Goal: Task Accomplishment & Management: Use online tool/utility

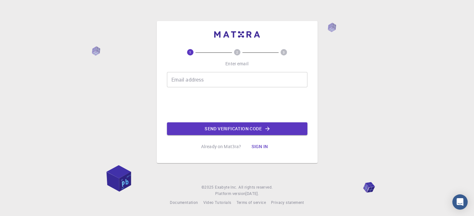
click at [264, 145] on button "Sign in" at bounding box center [259, 146] width 27 height 13
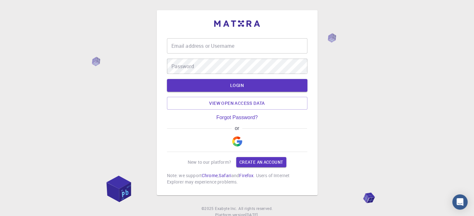
click at [236, 142] on img "button" at bounding box center [237, 141] width 10 height 10
click at [240, 146] on img "button" at bounding box center [237, 141] width 10 height 10
click at [235, 140] on img "button" at bounding box center [237, 141] width 10 height 10
click at [246, 160] on link "Create an account" at bounding box center [261, 162] width 50 height 10
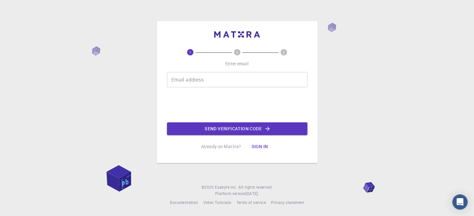
click at [184, 78] on input "Email address" at bounding box center [237, 79] width 140 height 15
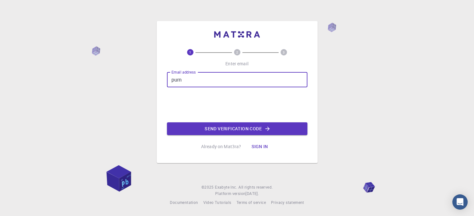
type input "purne"
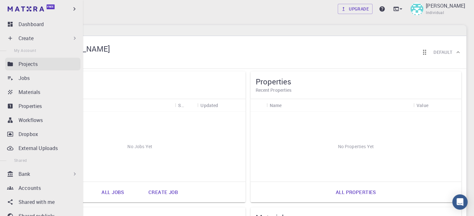
click at [19, 64] on p "Projects" at bounding box center [27, 64] width 19 height 8
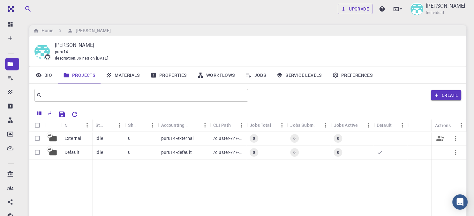
click at [86, 136] on div "External" at bounding box center [76, 139] width 31 height 14
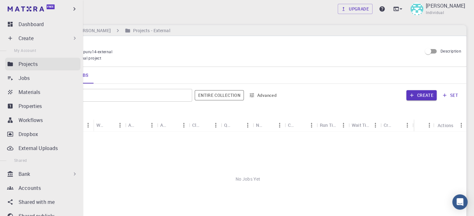
click at [34, 64] on p "Projects" at bounding box center [27, 64] width 19 height 8
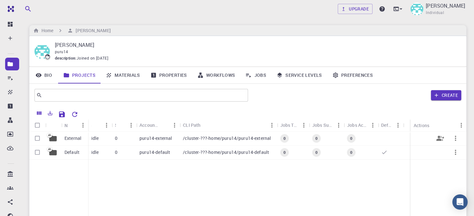
click at [167, 141] on p "puru14-external" at bounding box center [155, 138] width 33 height 6
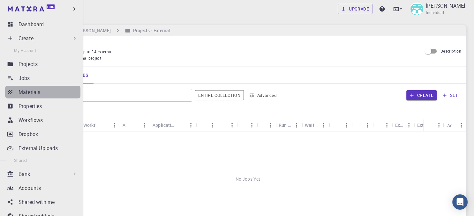
click at [11, 96] on link "Materials" at bounding box center [42, 92] width 75 height 13
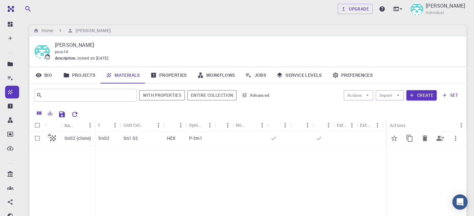
click at [192, 140] on p "P-3m1" at bounding box center [195, 138] width 13 height 6
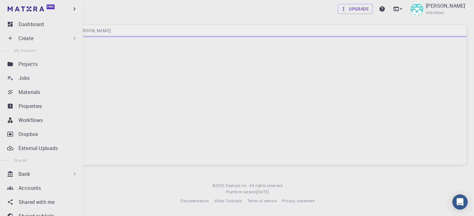
click at [18, 37] on div "Create" at bounding box center [42, 38] width 75 height 13
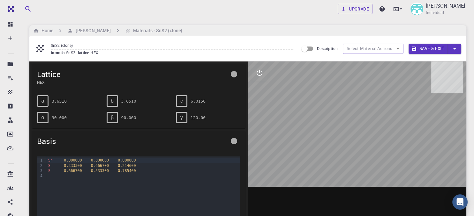
drag, startPoint x: 375, startPoint y: 98, endPoint x: 372, endPoint y: 110, distance: 13.2
click at [374, 114] on div at bounding box center [357, 161] width 218 height 198
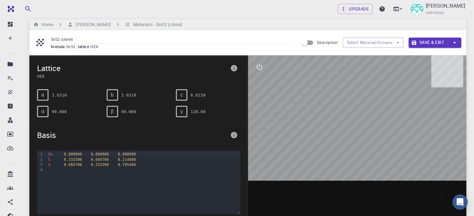
scroll to position [3, 0]
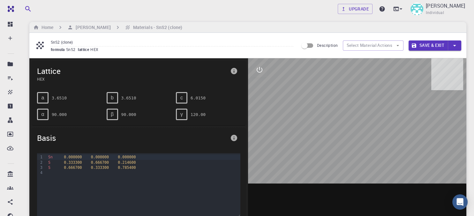
click at [358, 131] on div at bounding box center [357, 157] width 218 height 198
drag, startPoint x: 379, startPoint y: 167, endPoint x: 320, endPoint y: 163, distance: 59.5
click at [321, 167] on div at bounding box center [357, 157] width 218 height 198
click at [326, 144] on div at bounding box center [357, 157] width 218 height 198
click at [79, 177] on div "Sn 0.000000 0.000000 0.000000 S 0.333300 0.666700 0.214600 S 0.666700 0.333300 …" at bounding box center [143, 185] width 194 height 64
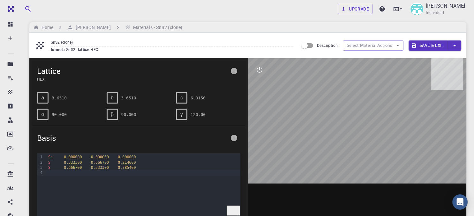
click at [363, 136] on div at bounding box center [357, 157] width 218 height 198
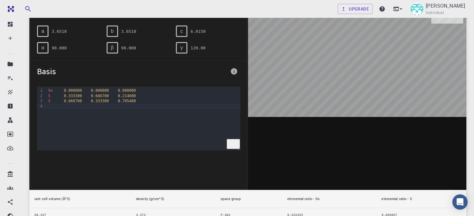
scroll to position [0, 0]
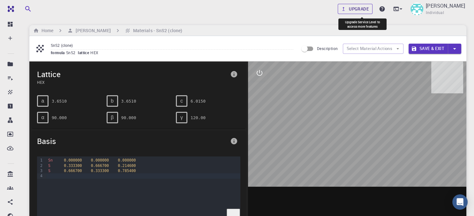
click at [361, 8] on link "Upgrade" at bounding box center [354, 9] width 35 height 10
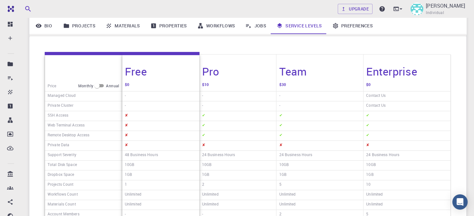
scroll to position [83, 0]
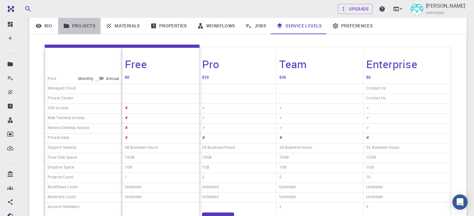
click at [80, 25] on link "Projects" at bounding box center [79, 26] width 42 height 17
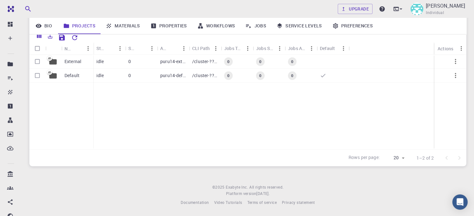
scroll to position [77, 0]
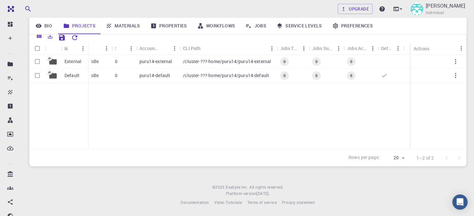
click at [225, 27] on link "Workflows" at bounding box center [216, 26] width 48 height 17
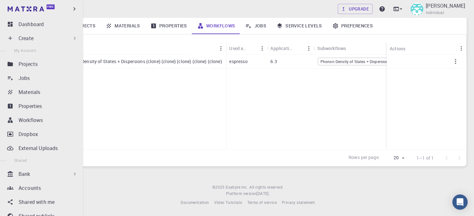
click at [20, 34] on div "Create" at bounding box center [42, 38] width 75 height 13
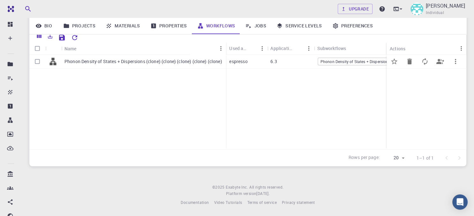
click at [344, 65] on div "Phonon Density of States + Dispersions" at bounding box center [355, 62] width 75 height 8
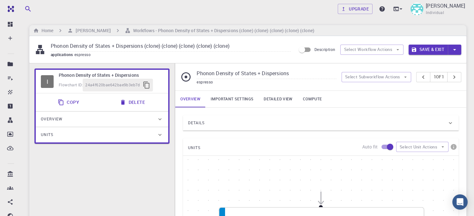
click at [77, 114] on div "Overview" at bounding box center [99, 119] width 116 height 10
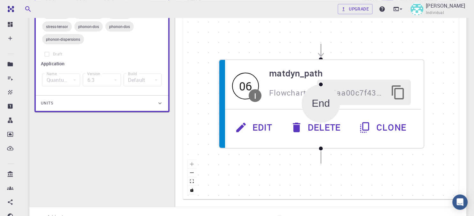
scroll to position [148, 0]
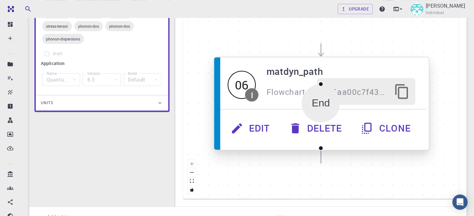
click at [293, 107] on div "06 I matdyn_path Flowchart ID: bb6aa00c7f432fbc16e045a5" at bounding box center [321, 84] width 209 height 49
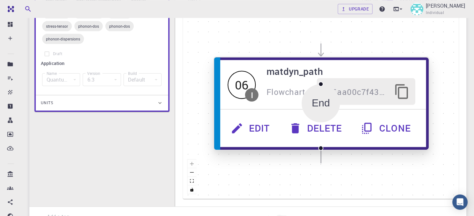
click at [293, 107] on div "06 I matdyn_path Flowchart ID: bb6aa00c7f432fbc16e045a5" at bounding box center [321, 84] width 209 height 49
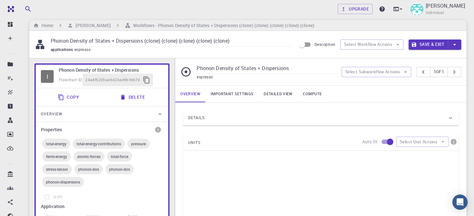
scroll to position [0, 0]
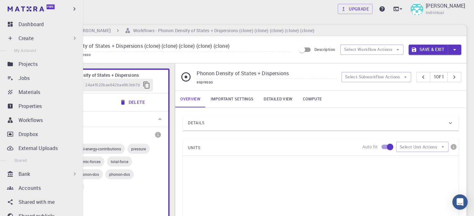
click at [28, 39] on p "Create" at bounding box center [25, 38] width 15 height 8
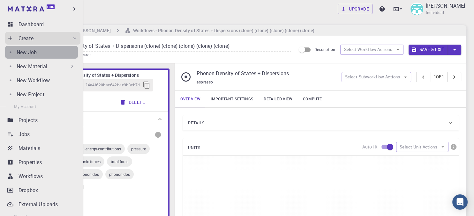
click at [33, 56] on link "New Job" at bounding box center [41, 52] width 73 height 13
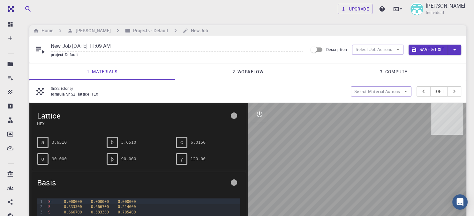
click at [391, 70] on link "3. Compute" at bounding box center [393, 71] width 145 height 17
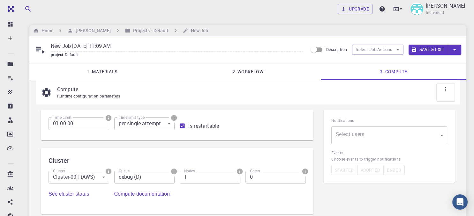
click at [298, 179] on input "0" at bounding box center [275, 177] width 61 height 13
click at [298, 175] on input "1" at bounding box center [275, 177] width 61 height 13
click at [298, 175] on input "2" at bounding box center [275, 177] width 61 height 13
click at [298, 175] on input "3" at bounding box center [275, 177] width 61 height 13
type input "4"
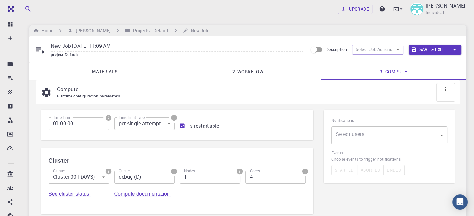
click at [298, 175] on input "4" at bounding box center [275, 177] width 61 height 13
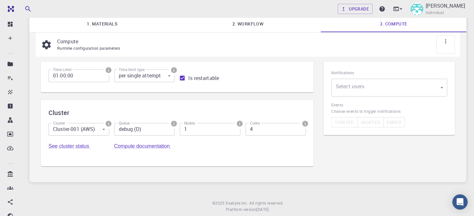
scroll to position [64, 0]
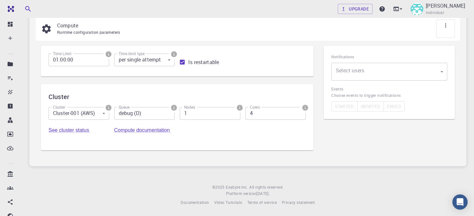
click at [138, 118] on input "debug (D)" at bounding box center [144, 113] width 61 height 13
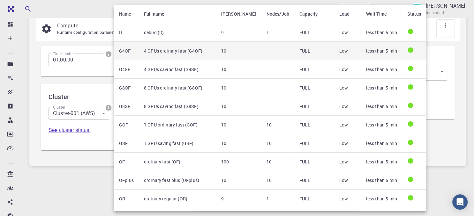
click at [145, 55] on td "4 GPUs ordinary fast (G4OF)" at bounding box center [177, 51] width 77 height 18
type input "4 GPUs ordinary fast (G4OF)"
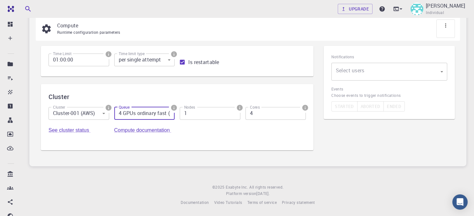
scroll to position [0, 14]
click at [361, 77] on body "Free Dashboard Create New Job New Material Create Material Upload File Import f…" at bounding box center [237, 76] width 474 height 280
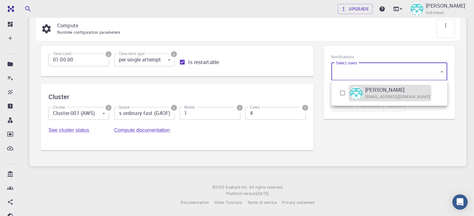
click at [365, 90] on p "[PERSON_NAME]" at bounding box center [384, 90] width 39 height 8
type input "[object Object]"
checkbox input "true"
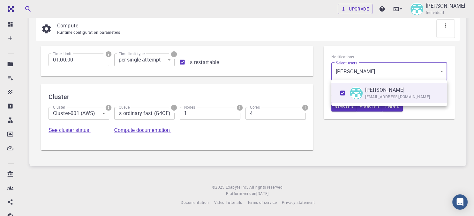
click at [343, 133] on div at bounding box center [237, 108] width 474 height 216
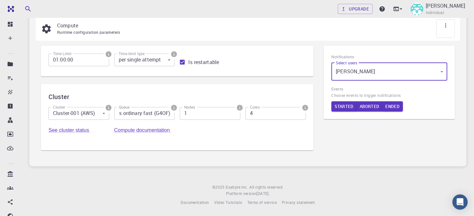
click at [164, 61] on body "Free Dashboard Create New Job New Material Create Material Upload File Import f…" at bounding box center [237, 76] width 474 height 280
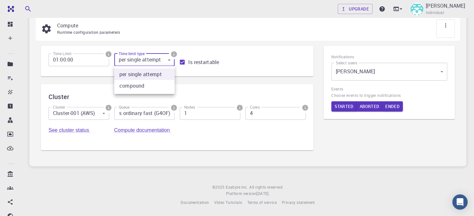
click at [164, 61] on div at bounding box center [237, 108] width 474 height 216
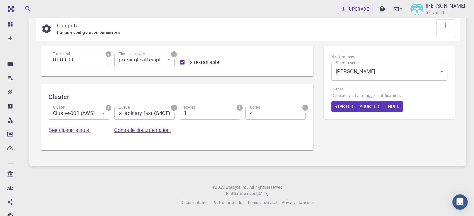
click at [161, 131] on link "Compute documentation" at bounding box center [142, 130] width 57 height 5
click at [171, 114] on input "4 GPUs ordinary fast (G4OF)" at bounding box center [144, 113] width 61 height 13
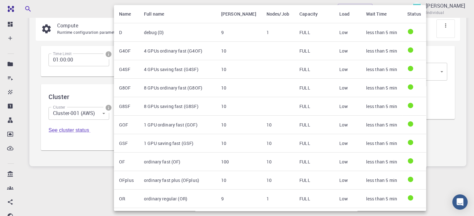
click at [87, 158] on div at bounding box center [237, 108] width 474 height 216
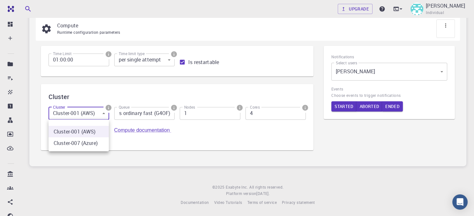
click at [92, 115] on body "Free Dashboard Create New Job New Material Create Material Upload File Import f…" at bounding box center [237, 76] width 474 height 280
click at [92, 142] on li "Cluster-007 (Azure)" at bounding box center [78, 142] width 60 height 11
type input "1"
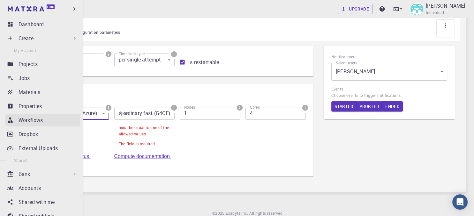
click at [27, 122] on p "Workflows" at bounding box center [30, 120] width 24 height 8
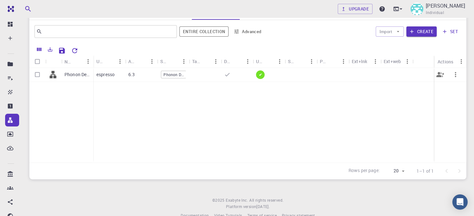
click at [279, 80] on div "✔" at bounding box center [269, 75] width 32 height 14
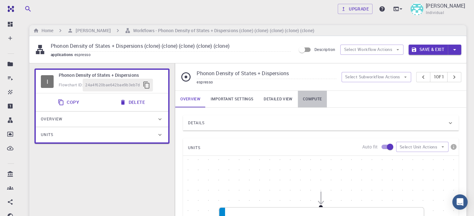
click at [316, 98] on link "Compute" at bounding box center [312, 99] width 29 height 17
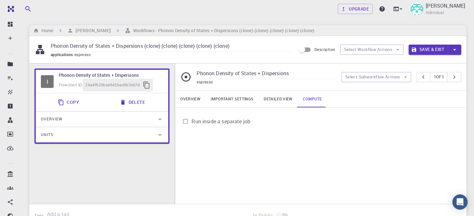
click at [284, 98] on link "Detailed view" at bounding box center [277, 99] width 39 height 17
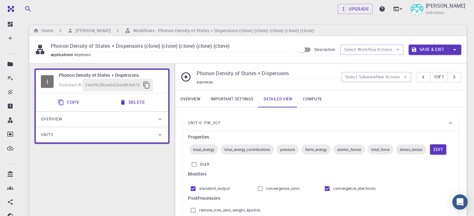
click at [77, 100] on button "Copy" at bounding box center [69, 102] width 30 height 13
click at [145, 132] on div "Units" at bounding box center [99, 135] width 116 height 10
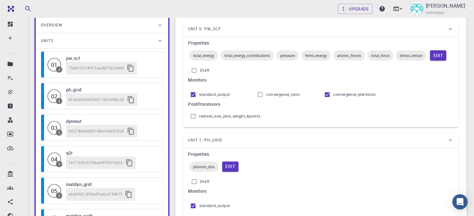
scroll to position [187, 0]
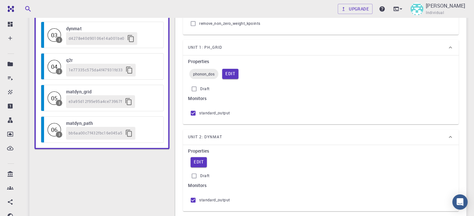
click at [129, 36] on icon "button" at bounding box center [131, 39] width 8 height 8
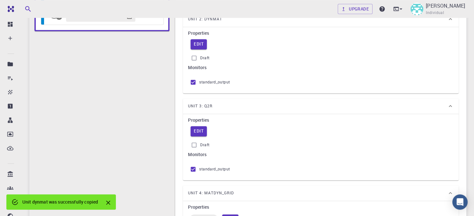
scroll to position [545, 0]
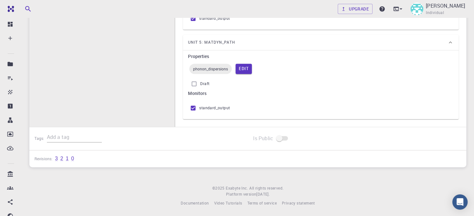
click at [195, 82] on input "Draft" at bounding box center [194, 84] width 12 height 12
checkbox input "false"
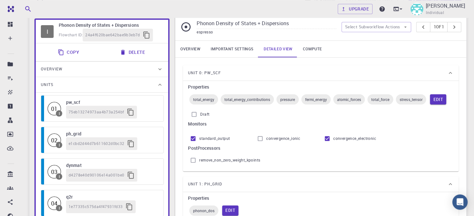
scroll to position [0, 0]
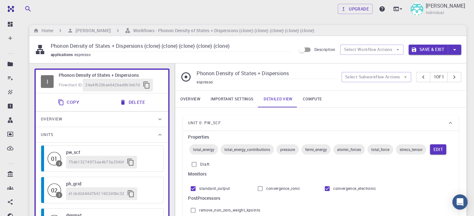
click at [237, 152] on div "total_energy_contributions" at bounding box center [246, 149] width 53 height 10
click at [242, 151] on span "total_energy_contributions" at bounding box center [246, 149] width 53 height 5
click at [440, 52] on button "Save & Exit" at bounding box center [427, 50] width 39 height 10
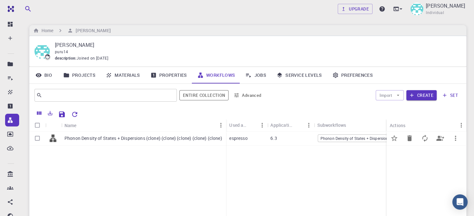
click at [353, 139] on span "Phonon Density of States + Dispersions" at bounding box center [355, 138] width 74 height 5
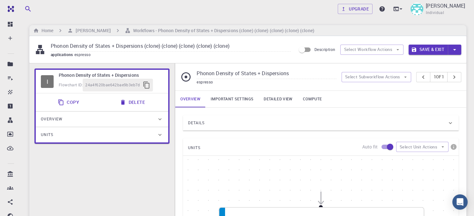
click at [309, 96] on link "Compute" at bounding box center [312, 99] width 29 height 17
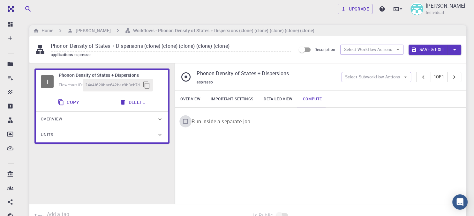
click at [186, 123] on input "Run inside a separate job" at bounding box center [185, 121] width 12 height 12
checkbox input "true"
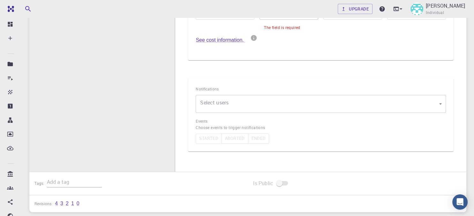
scroll to position [107, 0]
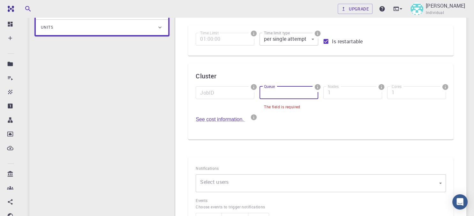
click at [277, 94] on input "Queue" at bounding box center [288, 92] width 59 height 13
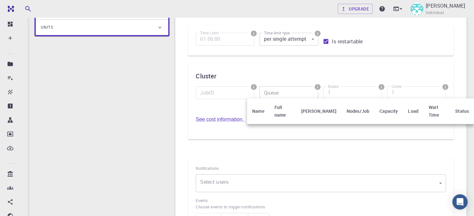
click at [216, 92] on div at bounding box center [237, 108] width 474 height 216
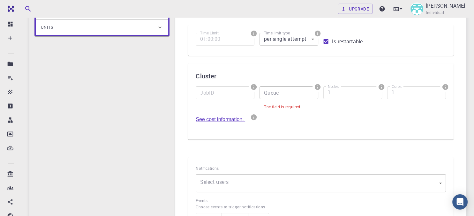
scroll to position [0, 0]
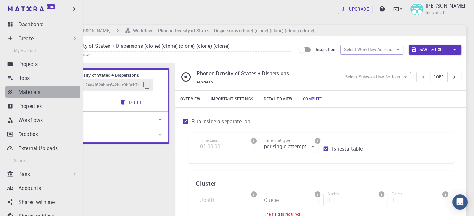
click at [6, 90] on link "Materials" at bounding box center [42, 92] width 75 height 13
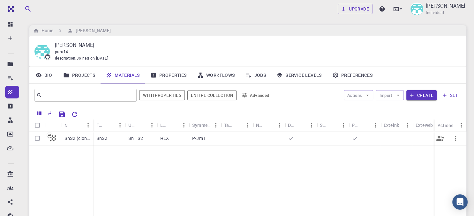
click at [229, 143] on div at bounding box center [237, 139] width 32 height 14
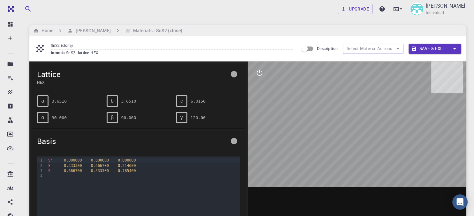
drag, startPoint x: 370, startPoint y: 100, endPoint x: 337, endPoint y: 122, distance: 38.7
click at [346, 125] on div at bounding box center [357, 161] width 218 height 198
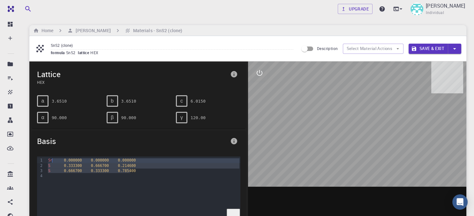
drag, startPoint x: 134, startPoint y: 169, endPoint x: 53, endPoint y: 159, distance: 81.5
click at [53, 159] on div "Sn 0.000000 0.000000 0.000000 S 0.333300 0.666700 0.214600 S 0.666700 0.333300 …" at bounding box center [143, 189] width 194 height 64
copy div "0.000000 0.000000 0.000000 S 0.333300 0.666700 0.214600 S 0.666700 0.333300 0.7…"
click at [441, 48] on button "Save & Exit" at bounding box center [427, 49] width 39 height 10
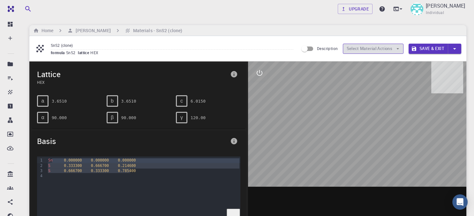
click at [368, 48] on button "Select Material Actions" at bounding box center [373, 49] width 61 height 10
click at [391, 49] on button "Select Material Actions" at bounding box center [373, 49] width 61 height 10
click at [311, 50] on input "Description" at bounding box center [304, 49] width 36 height 12
checkbox input "true"
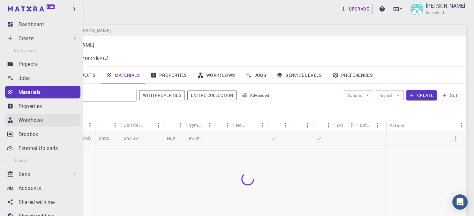
click at [24, 117] on p "Workflows" at bounding box center [30, 120] width 24 height 8
click at [14, 116] on link "Workflows" at bounding box center [42, 120] width 75 height 13
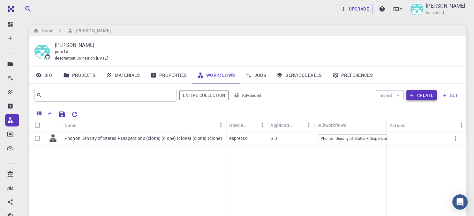
click at [425, 95] on button "Create" at bounding box center [421, 95] width 30 height 10
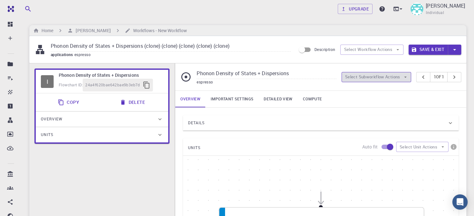
click at [377, 78] on button "Select Subworkflow Actions" at bounding box center [376, 77] width 70 height 10
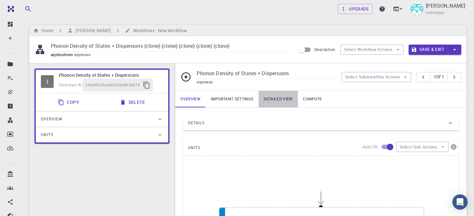
click at [276, 99] on link "Detailed view" at bounding box center [277, 99] width 39 height 17
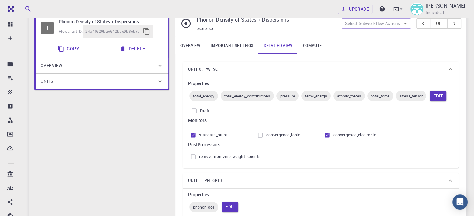
scroll to position [53, 0]
click at [190, 46] on link "Overview" at bounding box center [190, 46] width 30 height 17
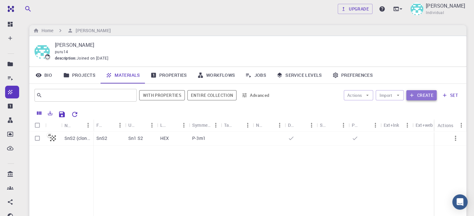
click at [416, 95] on button "Create" at bounding box center [421, 95] width 30 height 10
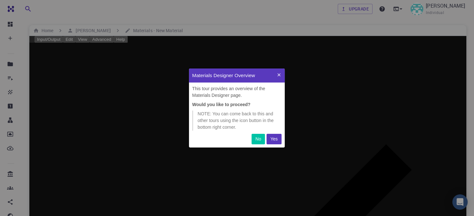
scroll to position [79, 96]
click at [277, 141] on button "Yes" at bounding box center [273, 139] width 15 height 11
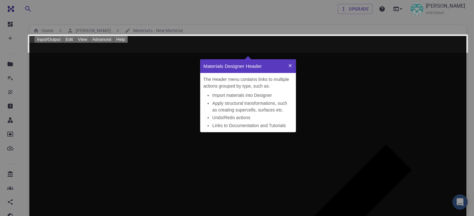
scroll to position [73, 96]
click at [277, 141] on icon at bounding box center [252, 124] width 569 height 312
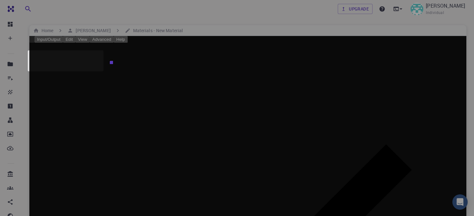
scroll to position [33, 96]
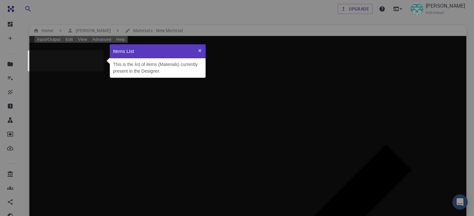
click at [195, 70] on p "This is the list of items (Materials) currently present in the Designer." at bounding box center [157, 67] width 89 height 13
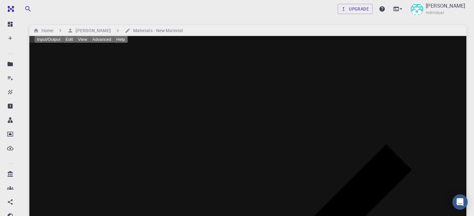
click at [75, 43] on button "Edit" at bounding box center [69, 39] width 12 height 7
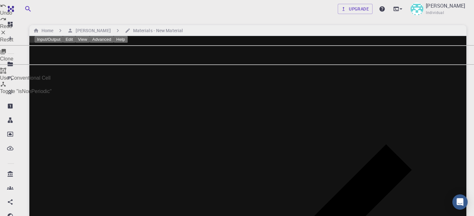
click at [107, 41] on div at bounding box center [237, 108] width 474 height 216
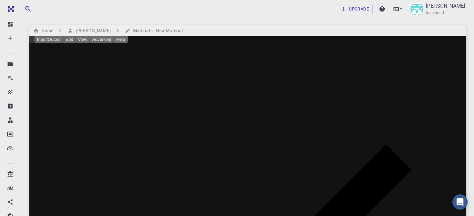
click at [90, 41] on button "View" at bounding box center [82, 39] width 14 height 7
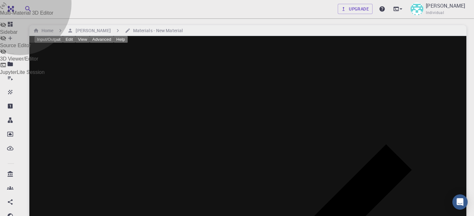
click at [121, 16] on li "Multi-Material 3D Editor" at bounding box center [237, 9] width 474 height 13
select select "Color"
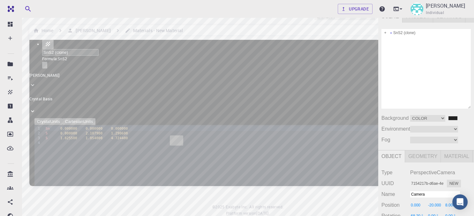
click at [128, 86] on div "Camera OrthographicCamera PerspectiveCamera Objects 11 Vertices 867 Triangles 1…" at bounding box center [189, 123] width 378 height 226
click at [133, 116] on div "Camera OrthographicCamera PerspectiveCamera Objects 11 Vertices 867 Triangles 1…" at bounding box center [189, 123] width 378 height 226
click at [10, 50] on img at bounding box center [8, 48] width 5 height 5
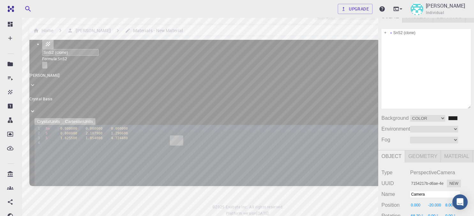
click at [10, 50] on img at bounding box center [8, 48] width 5 height 5
click at [172, 83] on div "Camera OrthographicCamera PerspectiveCamera Objects 11 Vertices 867 Triangles 1…" at bounding box center [189, 123] width 378 height 226
click at [230, 63] on div "Camera OrthographicCamera PerspectiveCamera Objects 11 Vertices 867 Triangles 1…" at bounding box center [189, 123] width 378 height 226
click at [10, 47] on img at bounding box center [8, 48] width 5 height 5
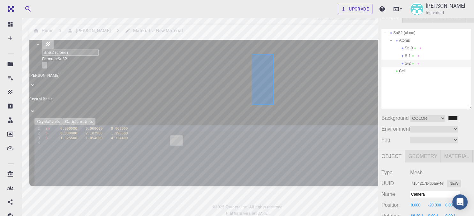
click at [255, 49] on div "Camera OrthographicCamera PerspectiveCamera Objects 11 Vertices 867 Triangles 1…" at bounding box center [189, 123] width 378 height 226
click at [207, 116] on div "Camera OrthographicCamera PerspectiveCamera Objects 11 Vertices 867 Triangles 1…" at bounding box center [189, 123] width 378 height 226
click at [324, 108] on div "Camera OrthographicCamera PerspectiveCamera Objects 11 Vertices 867 Triangles 1…" at bounding box center [189, 123] width 378 height 226
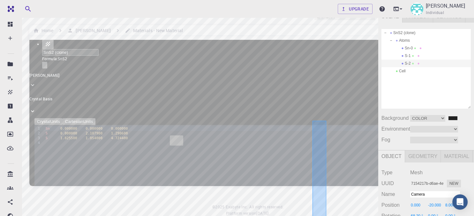
click at [334, 206] on div "Camera OrthographicCamera PerspectiveCamera Objects 11 Vertices 867 Triangles 1…" at bounding box center [189, 123] width 378 height 226
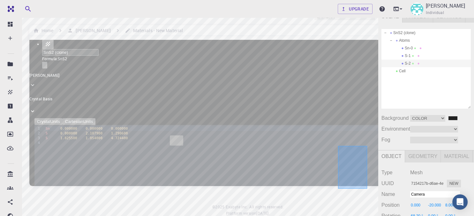
click at [357, 144] on div "Camera OrthographicCamera PerspectiveCamera Objects 11 Vertices 867 Triangles 1…" at bounding box center [189, 123] width 378 height 226
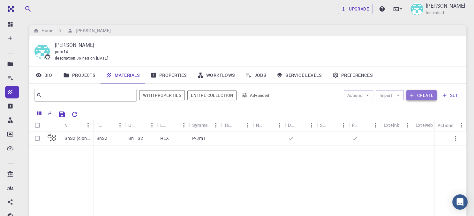
click at [417, 97] on button "Create" at bounding box center [421, 95] width 30 height 10
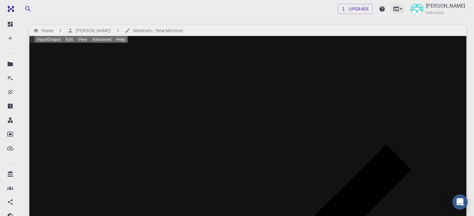
click at [399, 11] on icon at bounding box center [396, 9] width 6 height 6
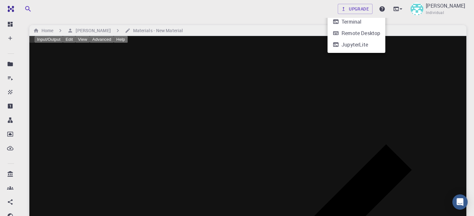
click at [418, 95] on div at bounding box center [237, 108] width 474 height 216
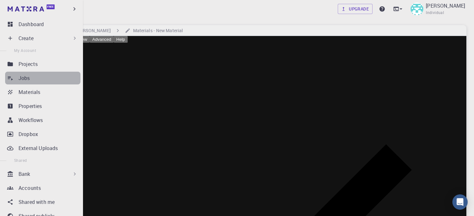
click at [13, 80] on link "Jobs" at bounding box center [42, 78] width 75 height 13
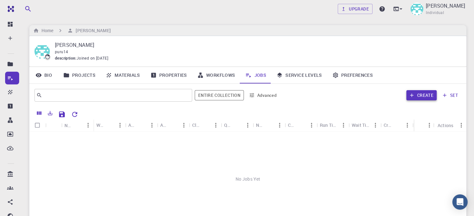
click at [420, 95] on button "Create" at bounding box center [421, 95] width 30 height 10
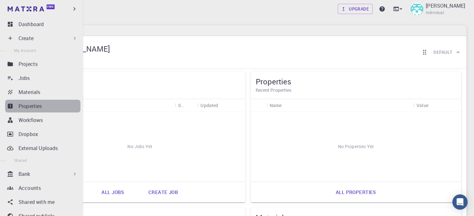
click at [21, 105] on p "Properties" at bounding box center [30, 106] width 24 height 8
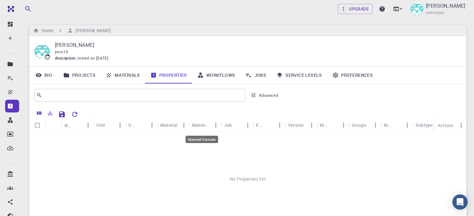
click at [205, 138] on div "Material Formula" at bounding box center [201, 139] width 33 height 7
click at [141, 125] on icon "Sort" at bounding box center [141, 125] width 7 height 7
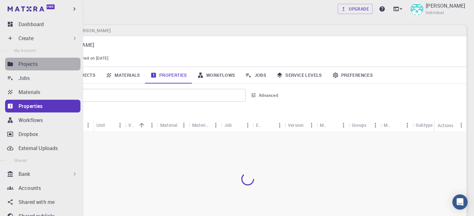
click at [55, 60] on link "Projects" at bounding box center [42, 64] width 75 height 13
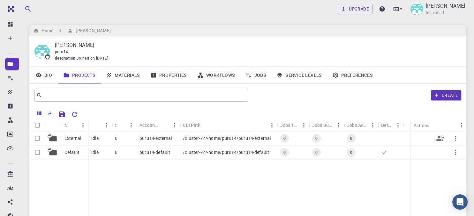
click at [149, 140] on p "puru14-external" at bounding box center [155, 138] width 33 height 6
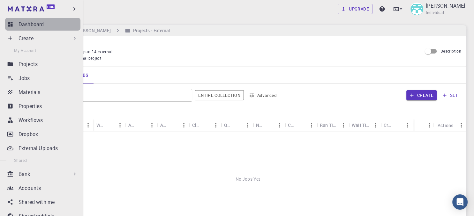
click at [29, 25] on p "Dashboard" at bounding box center [30, 24] width 25 height 8
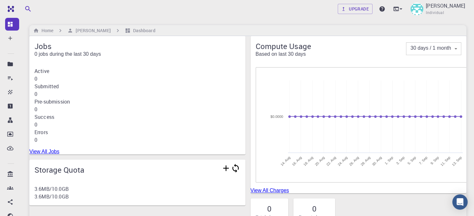
scroll to position [104, 0]
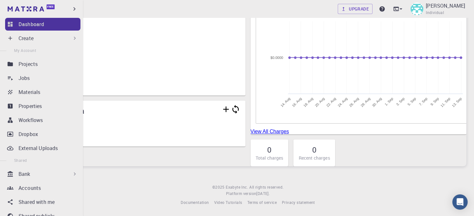
click at [15, 26] on link "Dashboard" at bounding box center [42, 24] width 75 height 13
click at [76, 38] on icon at bounding box center [74, 38] width 6 height 6
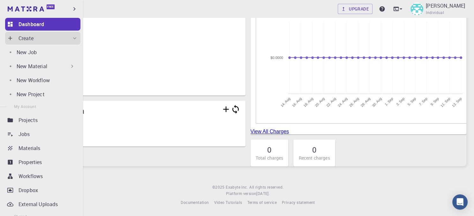
click at [71, 67] on icon at bounding box center [72, 66] width 6 height 6
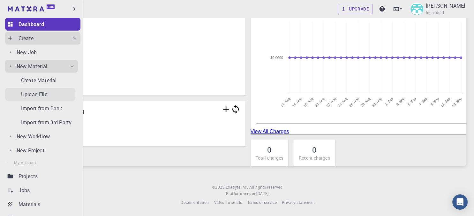
click at [59, 92] on div "Upload File" at bounding box center [48, 95] width 54 height 8
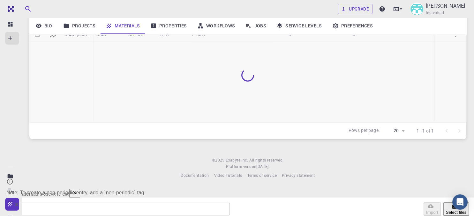
scroll to position [77, 0]
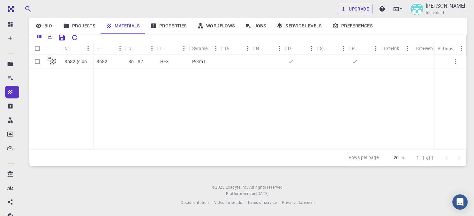
click at [20, 69] on div at bounding box center [237, 108] width 474 height 216
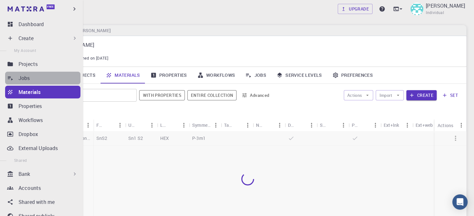
click at [8, 76] on icon at bounding box center [10, 78] width 6 height 6
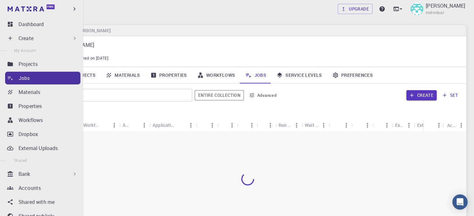
click at [8, 76] on icon at bounding box center [10, 78] width 6 height 6
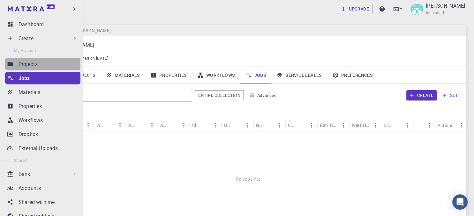
click at [21, 69] on link "Projects" at bounding box center [42, 64] width 75 height 13
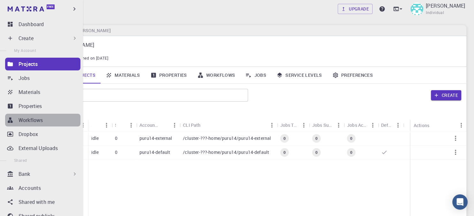
click at [33, 119] on p "Workflows" at bounding box center [30, 120] width 24 height 8
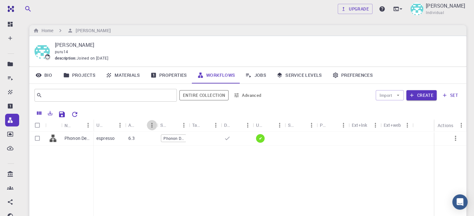
click at [154, 127] on icon "Menu" at bounding box center [151, 125] width 7 height 7
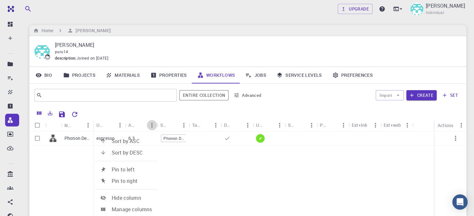
click at [154, 127] on icon "Menu" at bounding box center [151, 125] width 7 height 7
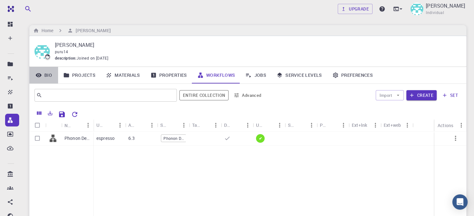
click at [48, 73] on link "Bio" at bounding box center [43, 75] width 29 height 17
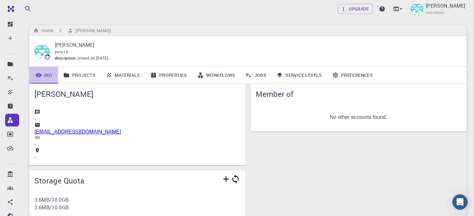
click at [48, 73] on link "Bio" at bounding box center [43, 75] width 29 height 17
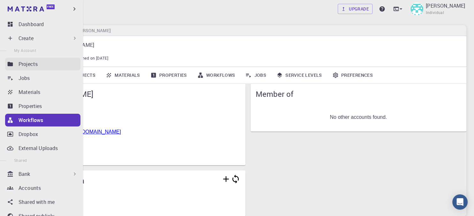
click at [25, 69] on link "Projects" at bounding box center [42, 64] width 75 height 13
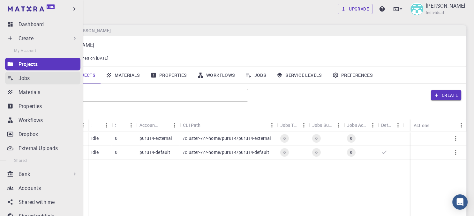
click at [39, 81] on div "Jobs" at bounding box center [49, 78] width 62 height 8
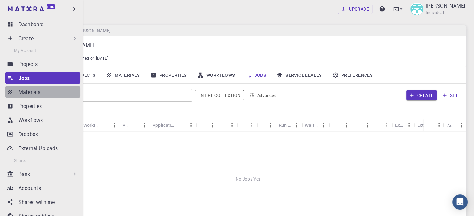
click at [9, 94] on icon at bounding box center [10, 92] width 4 height 4
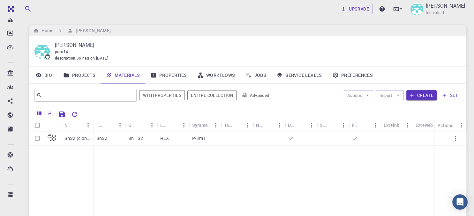
click at [78, 79] on link "Projects" at bounding box center [79, 75] width 42 height 17
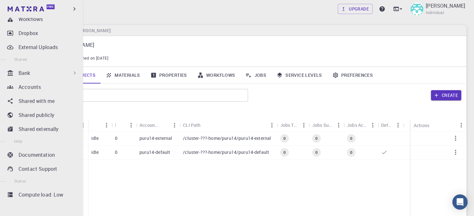
scroll to position [101, 0]
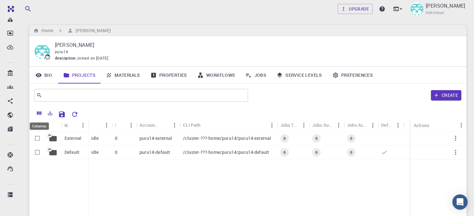
click at [41, 112] on icon "Columns" at bounding box center [39, 114] width 4 height 4
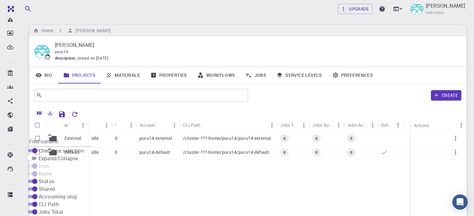
scroll to position [0, 0]
drag, startPoint x: 292, startPoint y: 102, endPoint x: 282, endPoint y: 102, distance: 10.2
click at [292, 102] on div "Create" at bounding box center [355, 95] width 210 height 15
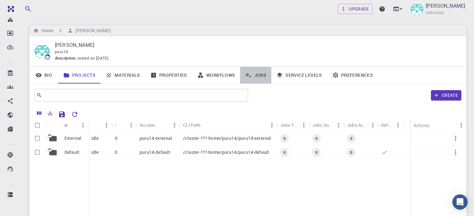
click at [264, 78] on link "Jobs" at bounding box center [255, 75] width 31 height 17
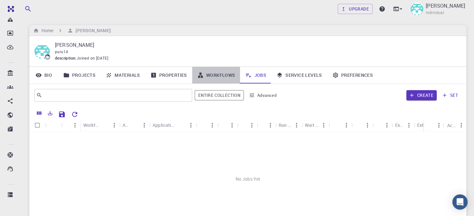
click at [215, 75] on link "Workflows" at bounding box center [216, 75] width 48 height 17
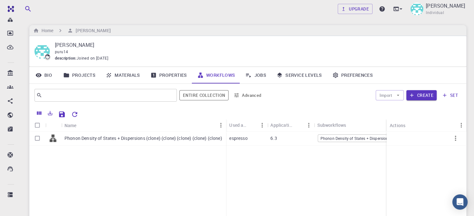
scroll to position [101, 0]
click at [423, 140] on icon "Update" at bounding box center [425, 139] width 8 height 8
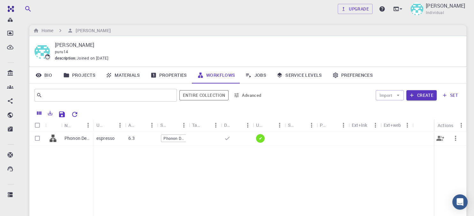
click at [262, 140] on span "✔" at bounding box center [260, 138] width 8 height 5
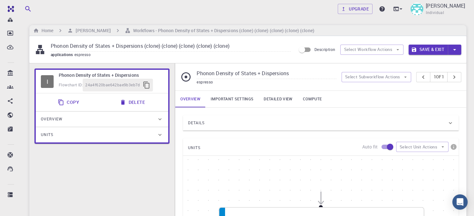
click at [105, 124] on div "Overview" at bounding box center [102, 119] width 132 height 15
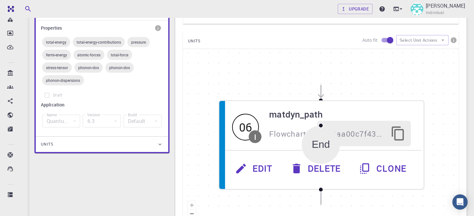
scroll to position [187, 0]
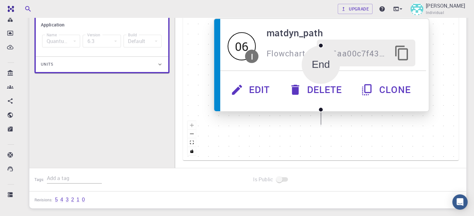
click at [308, 103] on div "Edit Delete Clone" at bounding box center [321, 90] width 209 height 38
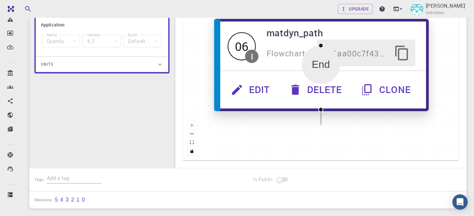
click at [301, 88] on icon "button" at bounding box center [294, 89] width 13 height 13
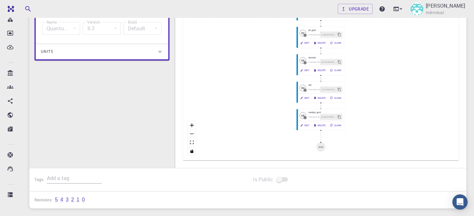
click at [81, 26] on div "Name Quantum Espresso espresso Name" at bounding box center [61, 28] width 41 height 20
click at [92, 27] on div "6.3" at bounding box center [102, 28] width 38 height 13
click at [106, 29] on div "6.3" at bounding box center [102, 28] width 38 height 13
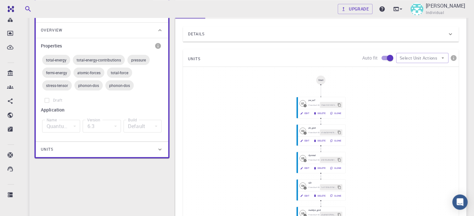
scroll to position [0, 0]
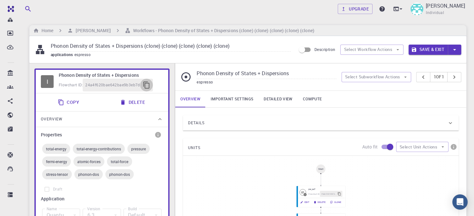
click at [144, 87] on icon "button" at bounding box center [147, 85] width 8 height 8
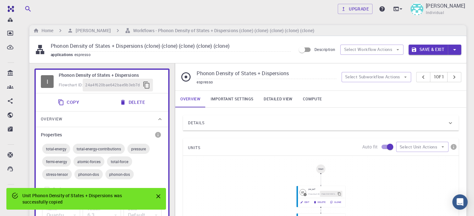
click at [441, 45] on button "Save & Exit" at bounding box center [427, 50] width 39 height 10
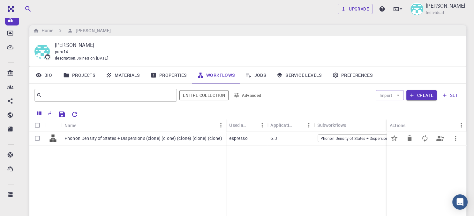
click at [374, 139] on span "Phonon Density of States + Dispersions" at bounding box center [355, 138] width 74 height 5
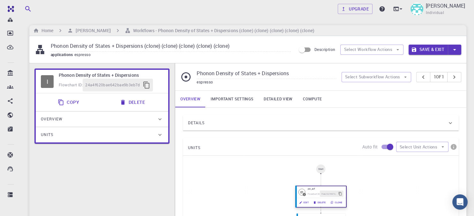
click at [335, 204] on button "Clone" at bounding box center [336, 202] width 17 height 6
click at [327, 196] on button "Delete" at bounding box center [319, 197] width 15 height 5
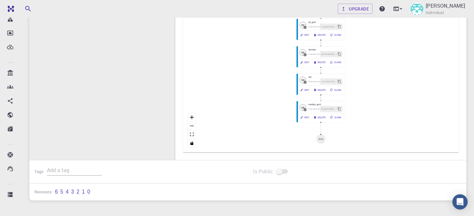
scroll to position [228, 0]
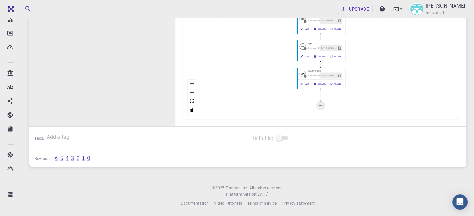
click at [59, 159] on div "6 5 4 3 2 1 0" at bounding box center [72, 159] width 35 height 6
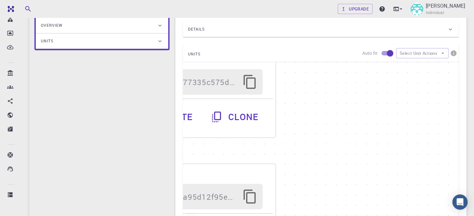
scroll to position [0, 0]
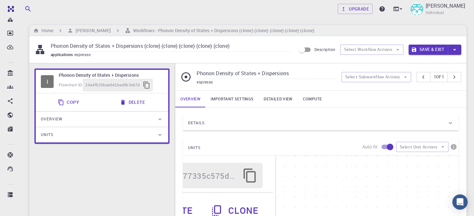
click at [267, 74] on input "Phonon Density of States + Dispersions" at bounding box center [265, 74] width 139 height 11
click at [311, 99] on link "Compute" at bounding box center [312, 99] width 29 height 17
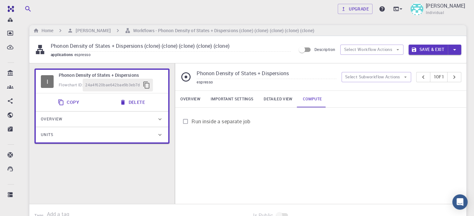
click at [312, 99] on link "Compute" at bounding box center [312, 99] width 29 height 17
click at [189, 121] on input "Run inside a separate job" at bounding box center [185, 121] width 12 height 12
checkbox input "true"
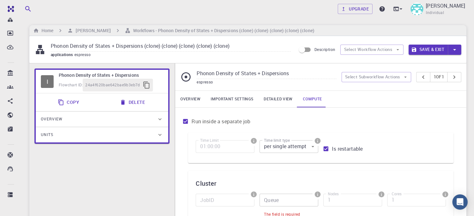
click at [305, 204] on input "Queue" at bounding box center [288, 200] width 59 height 13
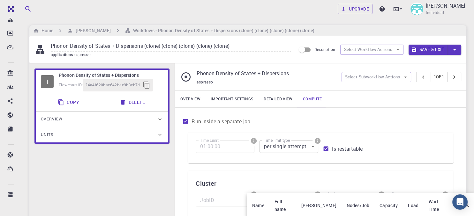
click at [289, 205] on th "Full name" at bounding box center [282, 206] width 27 height 26
click at [319, 202] on th "[PERSON_NAME]" at bounding box center [318, 206] width 45 height 26
click at [423, 203] on th "Wait Time" at bounding box center [436, 206] width 26 height 26
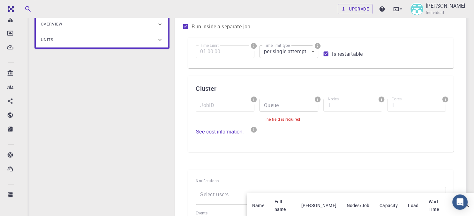
scroll to position [96, 0]
click at [222, 103] on div at bounding box center [237, 108] width 474 height 216
click at [207, 111] on span at bounding box center [224, 112] width 59 height 3
click at [209, 111] on span at bounding box center [224, 112] width 59 height 3
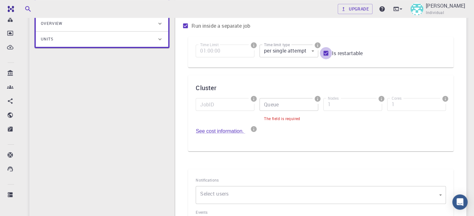
click at [326, 52] on input "Is restartable" at bounding box center [326, 53] width 12 height 12
checkbox input "false"
click at [293, 54] on body "Free Dashboard Create New Job New Material Create Material Upload File Import f…" at bounding box center [237, 128] width 474 height 449
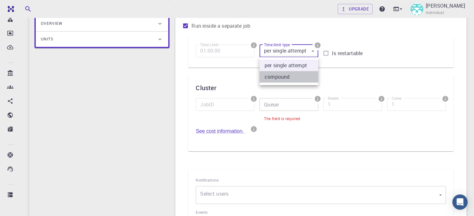
click at [287, 76] on li "compound" at bounding box center [288, 76] width 59 height 11
type input "1"
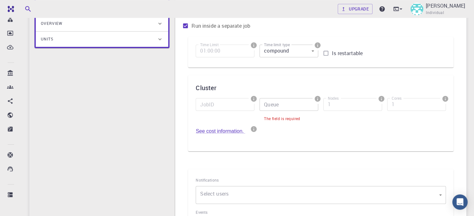
click at [279, 103] on input "Queue" at bounding box center [288, 104] width 59 height 13
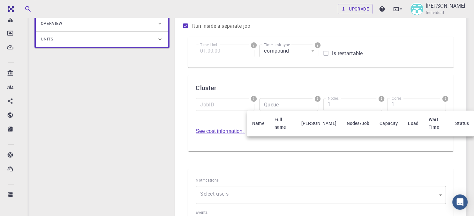
click at [279, 103] on div at bounding box center [237, 108] width 474 height 216
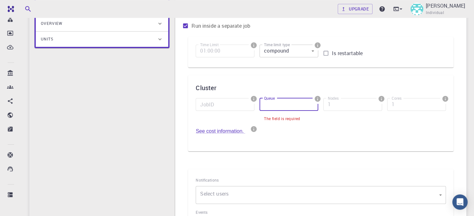
click at [277, 106] on input "Queue" at bounding box center [288, 104] width 59 height 13
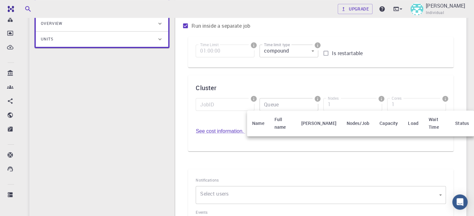
click at [321, 120] on th "[PERSON_NAME]" at bounding box center [318, 124] width 45 height 26
click at [265, 120] on th "Name" at bounding box center [258, 124] width 22 height 26
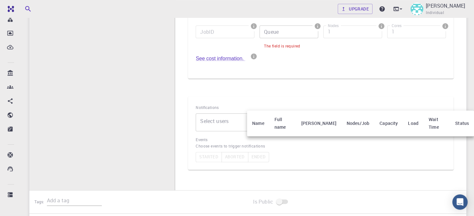
scroll to position [232, 0]
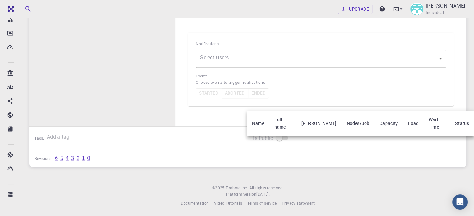
click at [230, 63] on div at bounding box center [237, 108] width 474 height 216
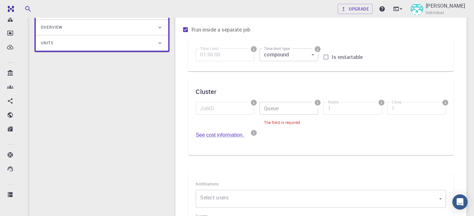
click at [233, 186] on h6 "Notifications" at bounding box center [320, 184] width 250 height 7
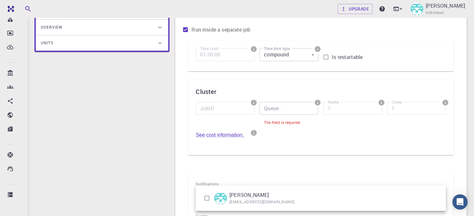
click at [232, 202] on body "Free Dashboard Create New Job New Material Create Material Upload File Import f…" at bounding box center [237, 132] width 474 height 449
click at [240, 196] on p "[PERSON_NAME]" at bounding box center [248, 195] width 39 height 8
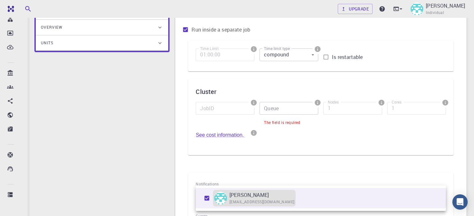
type input "[object Object]"
checkbox input "true"
click at [241, 167] on div at bounding box center [237, 108] width 474 height 216
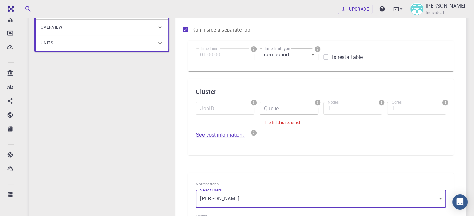
click at [275, 107] on input "Queue" at bounding box center [288, 108] width 59 height 13
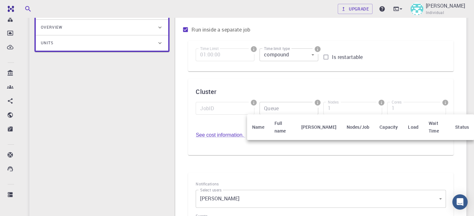
click at [374, 121] on th "Capacity" at bounding box center [388, 127] width 28 height 26
click at [353, 124] on th "Nodes/Job" at bounding box center [357, 127] width 33 height 26
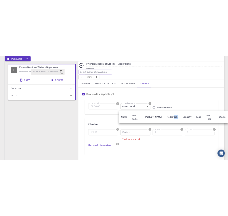
scroll to position [97, 0]
